Goal: Task Accomplishment & Management: Manage account settings

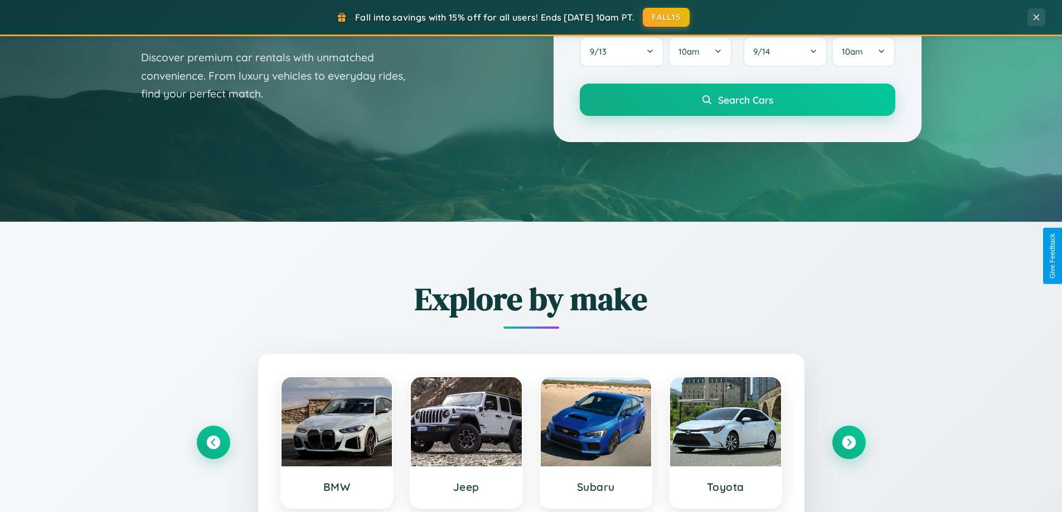
scroll to position [767, 0]
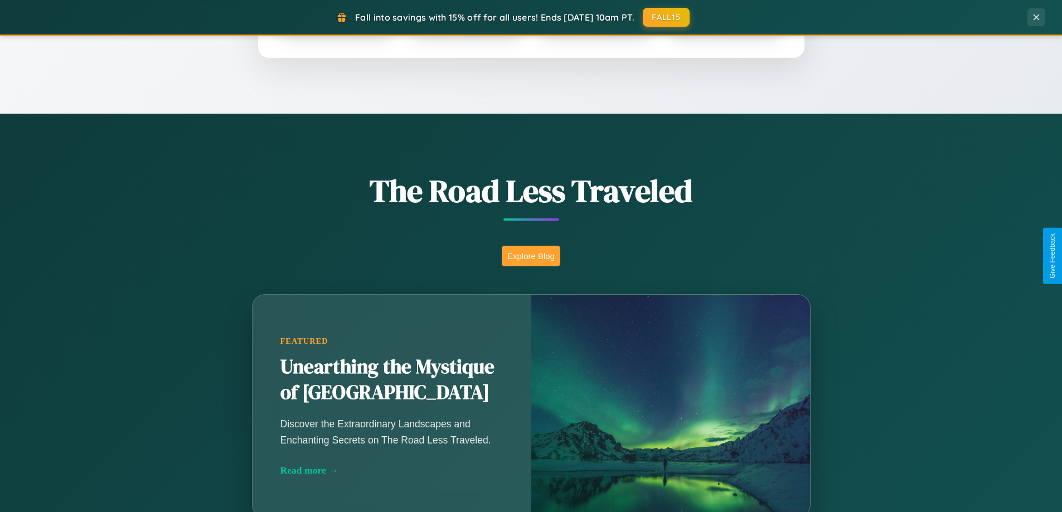
click at [531, 256] on button "Explore Blog" at bounding box center [531, 256] width 59 height 21
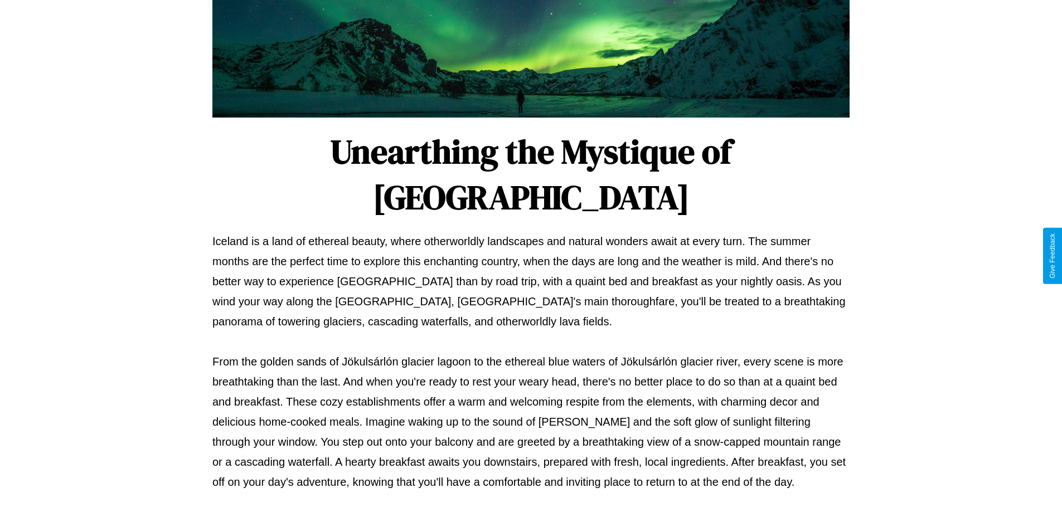
scroll to position [361, 0]
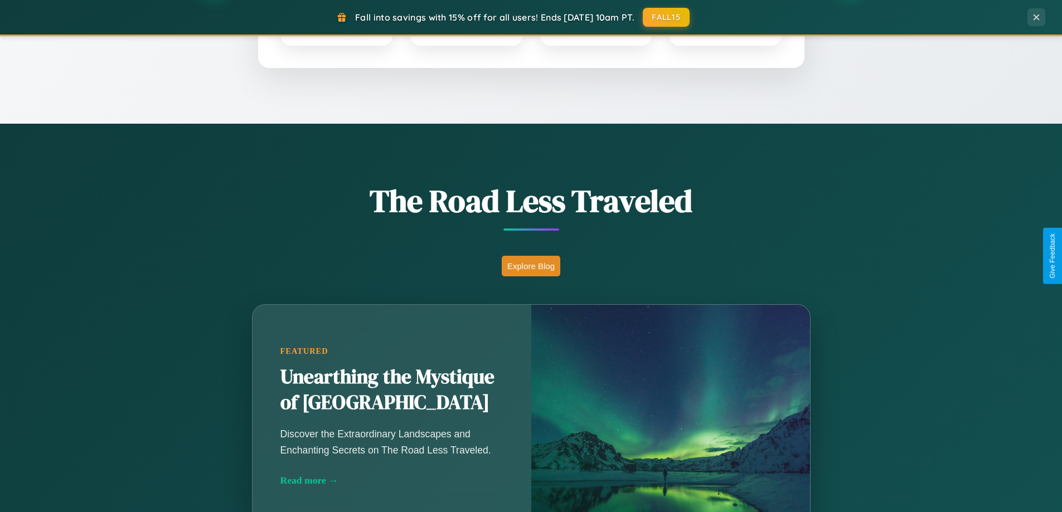
scroll to position [481, 0]
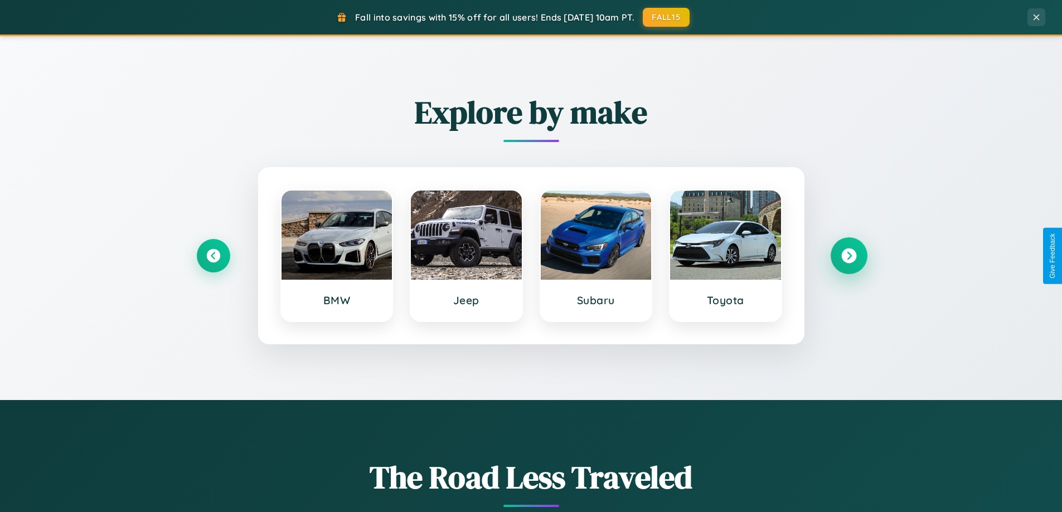
click at [849, 256] on icon at bounding box center [849, 256] width 15 height 15
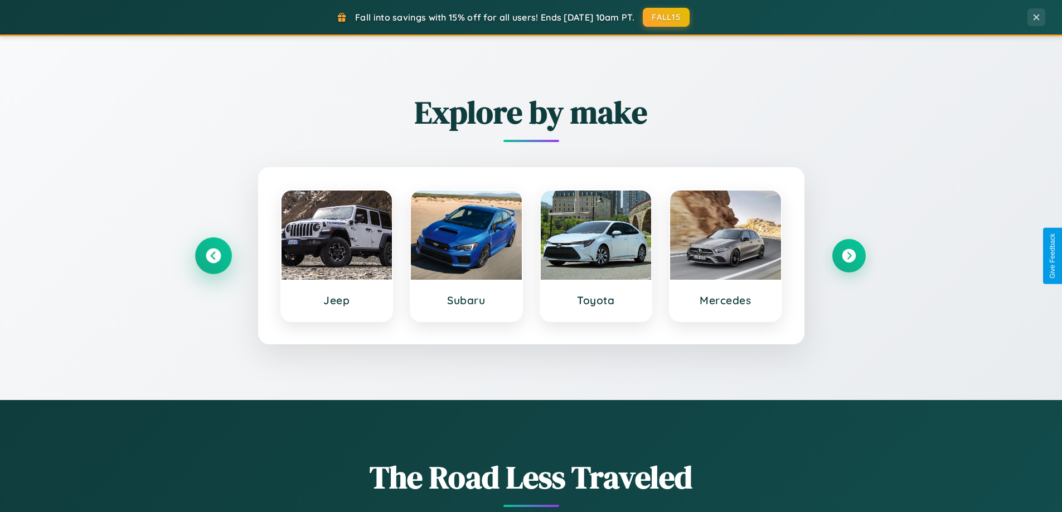
click at [213, 256] on icon at bounding box center [213, 256] width 15 height 15
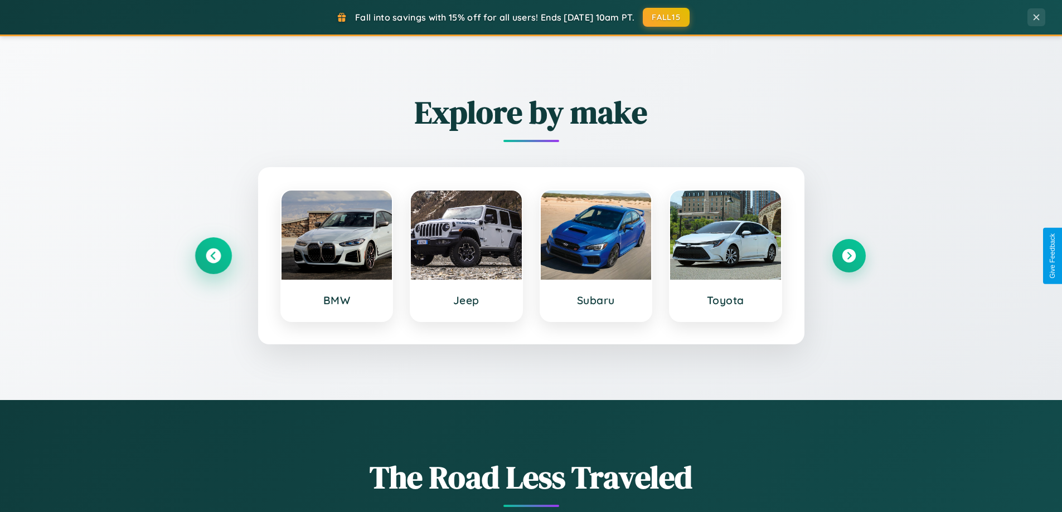
click at [213, 256] on icon at bounding box center [213, 256] width 15 height 15
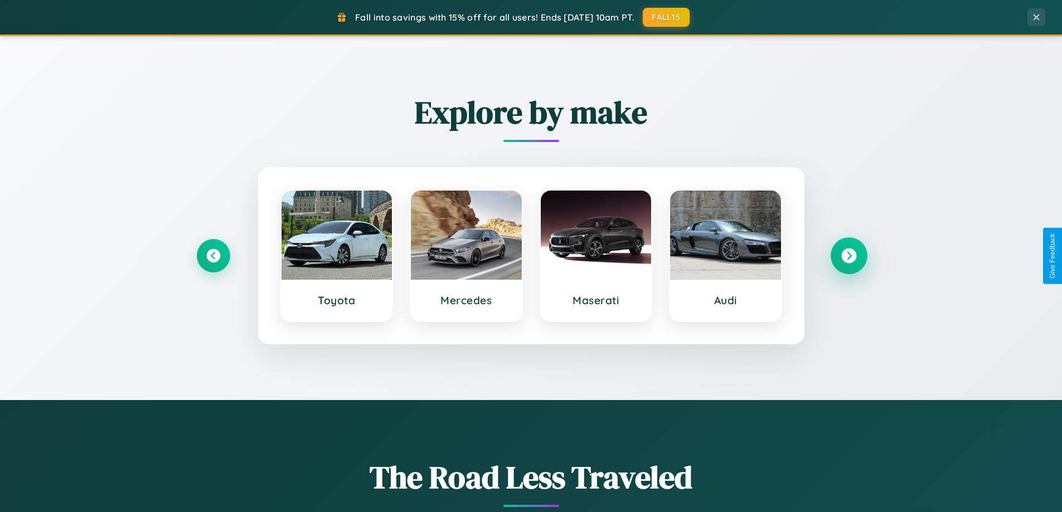
click at [849, 256] on icon at bounding box center [849, 256] width 15 height 15
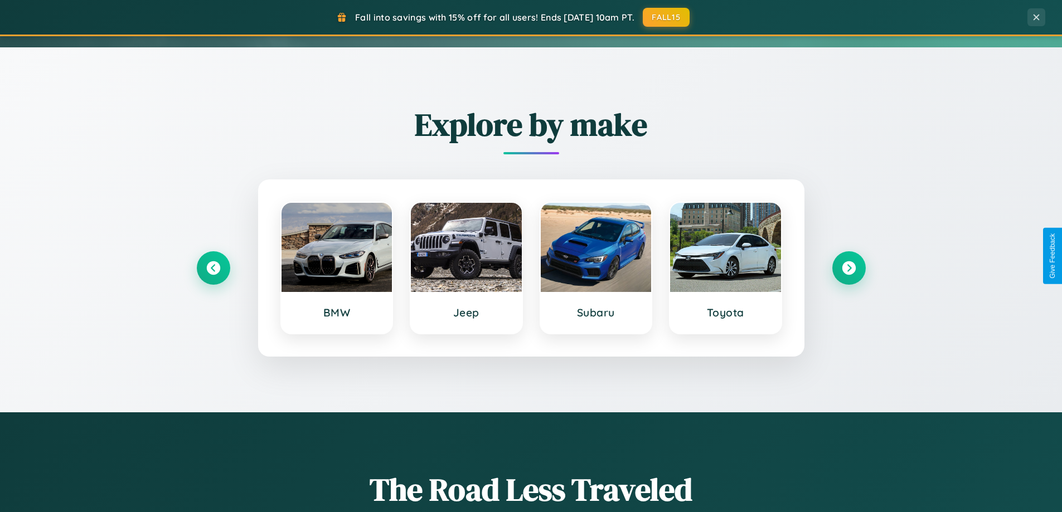
scroll to position [0, 0]
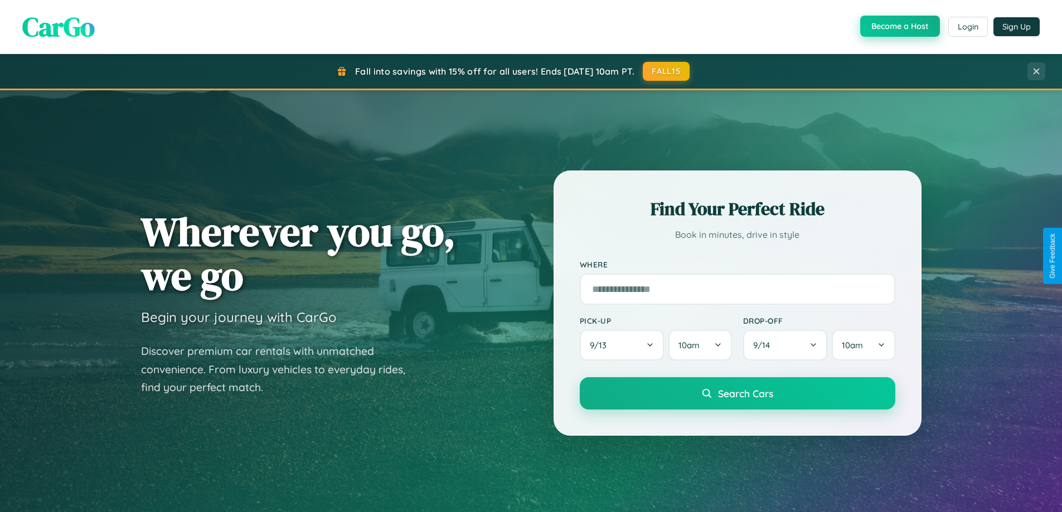
click at [899, 27] on button "Become a Host" at bounding box center [900, 26] width 80 height 21
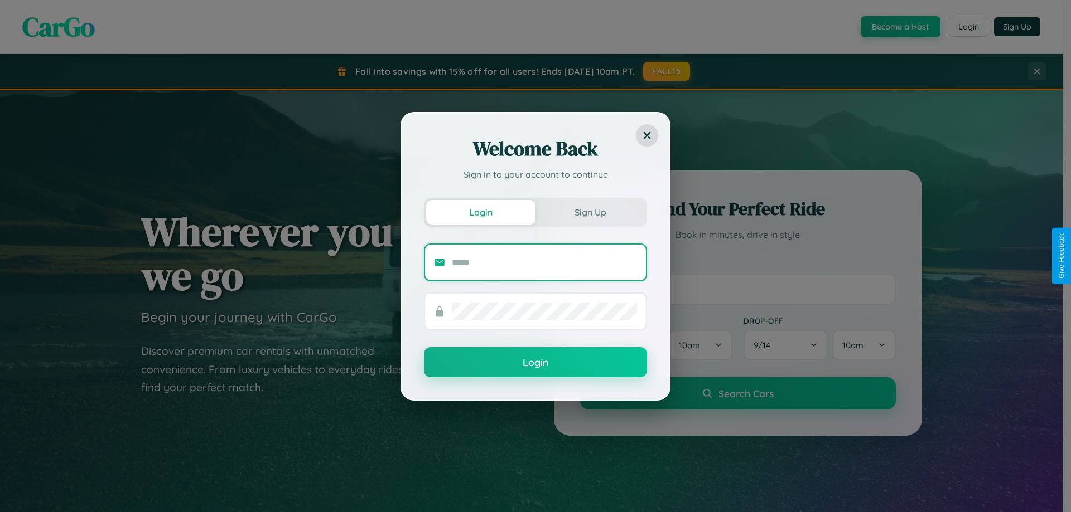
click at [544, 262] on input "text" at bounding box center [544, 263] width 185 height 18
type input "**********"
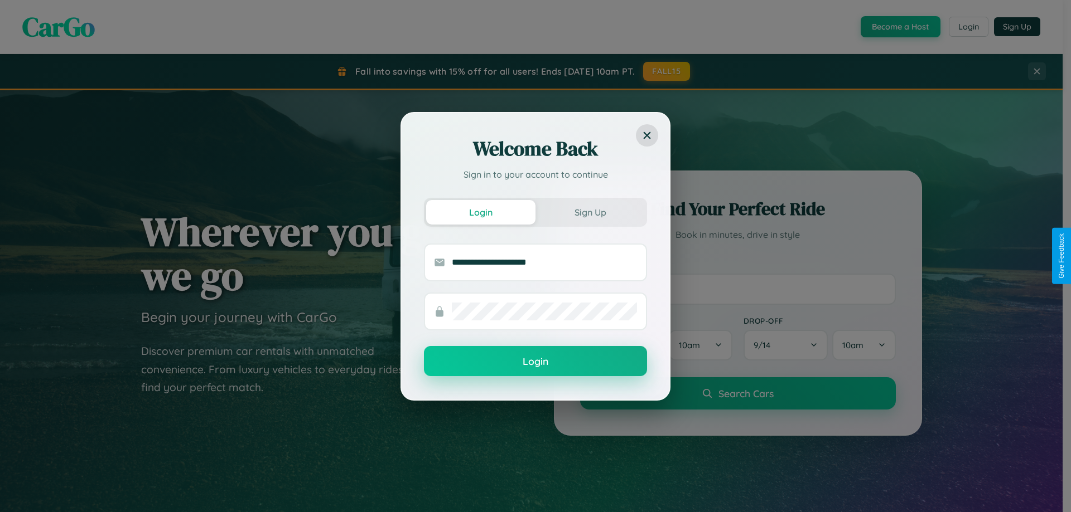
click at [535, 362] on button "Login" at bounding box center [535, 361] width 223 height 30
